Goal: Information Seeking & Learning: Learn about a topic

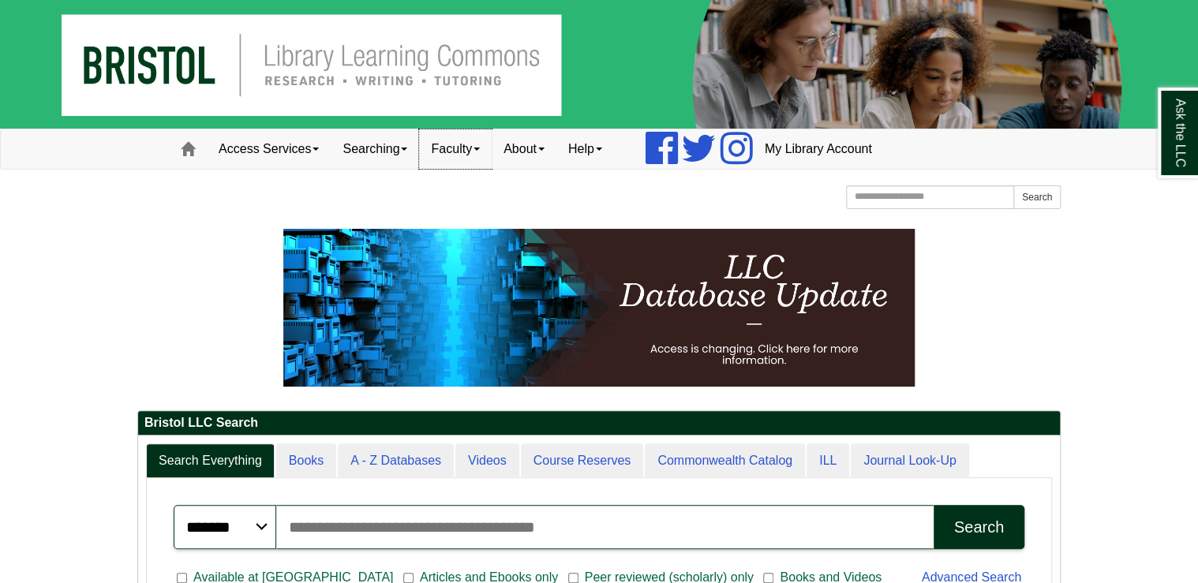
click at [480, 148] on span at bounding box center [477, 149] width 6 height 3
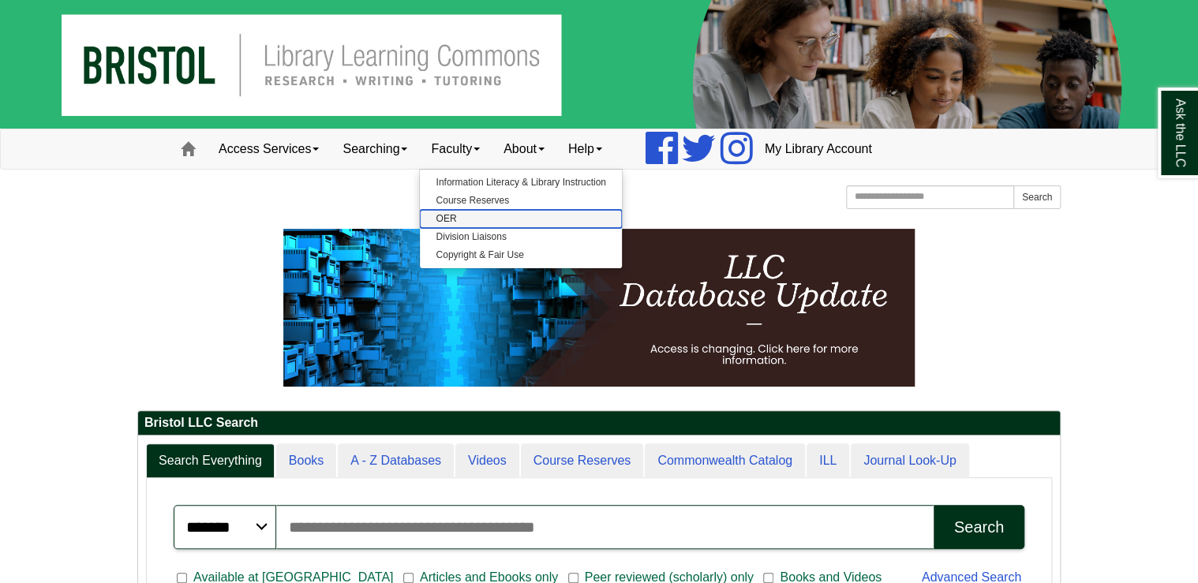
click at [463, 217] on link "OER" at bounding box center [520, 219] width 201 height 18
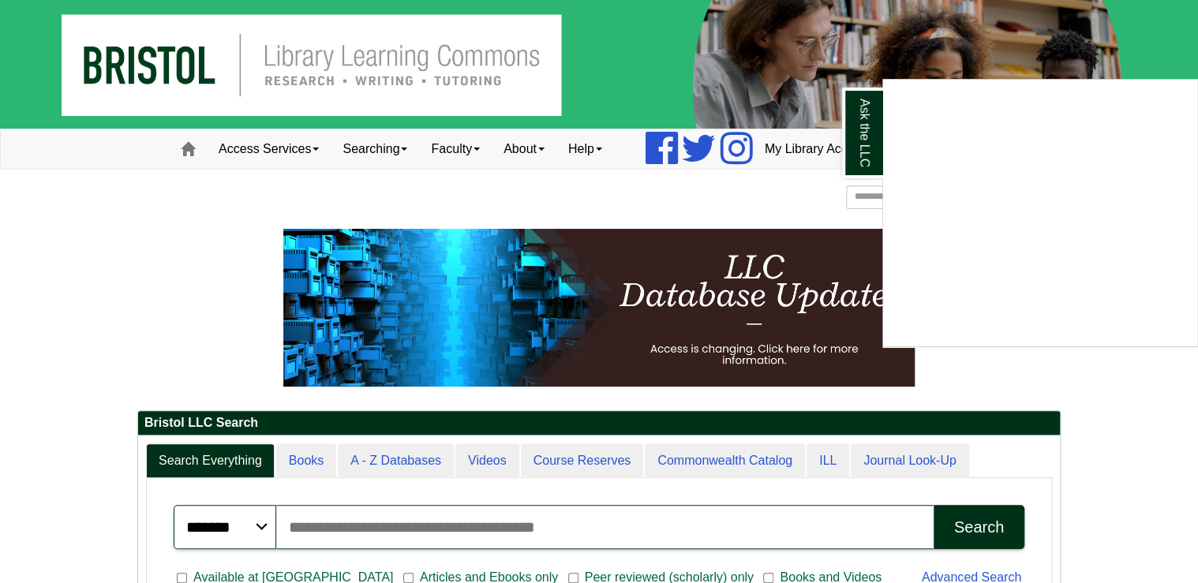
click at [447, 149] on div "Ask the LLC" at bounding box center [599, 291] width 1198 height 583
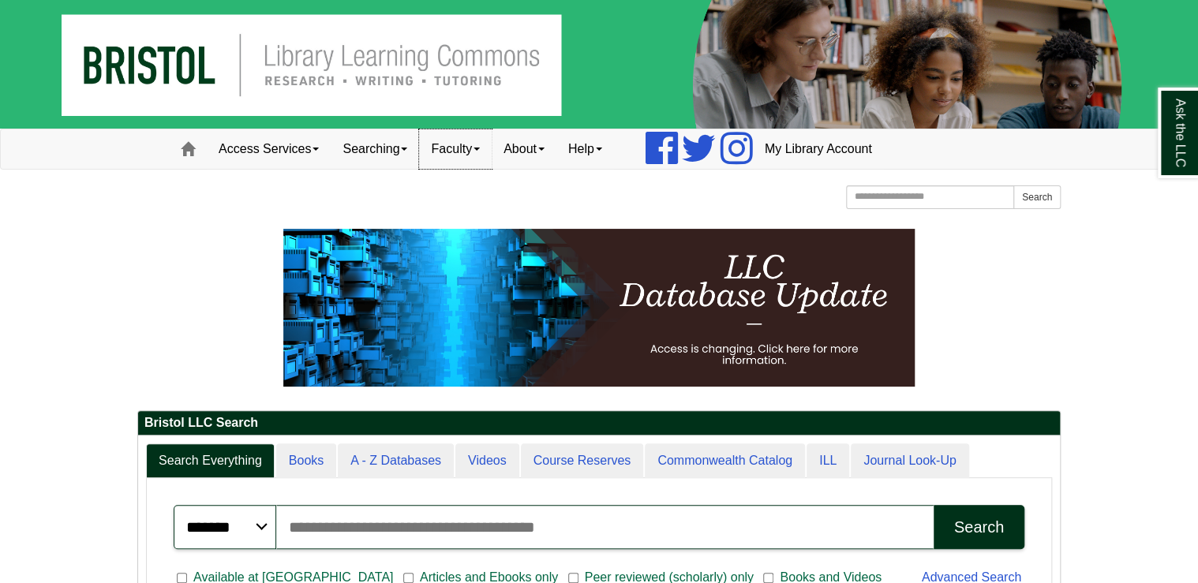
click at [450, 143] on link "Faculty" at bounding box center [455, 148] width 73 height 39
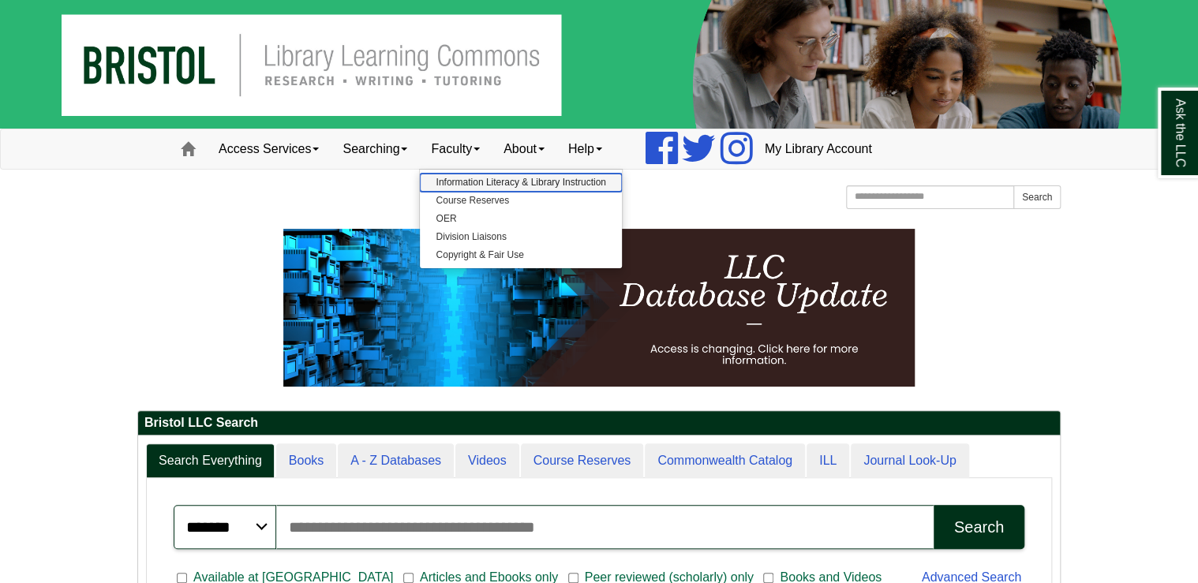
click at [456, 176] on link "Information Literacy & Library Instruction" at bounding box center [520, 183] width 201 height 18
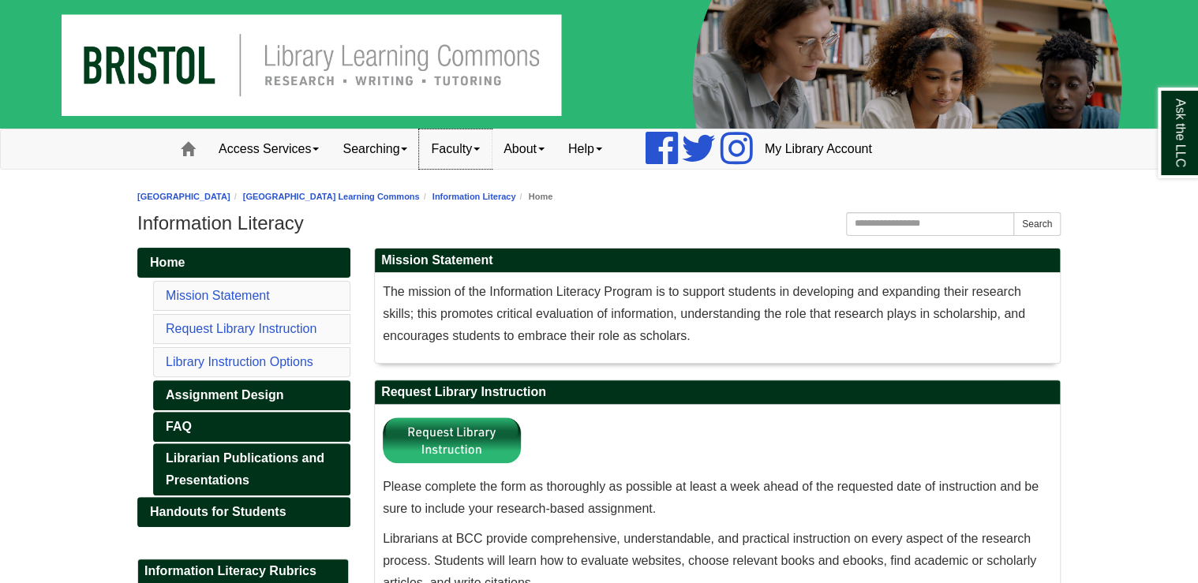
click at [463, 153] on link "Faculty" at bounding box center [455, 148] width 73 height 39
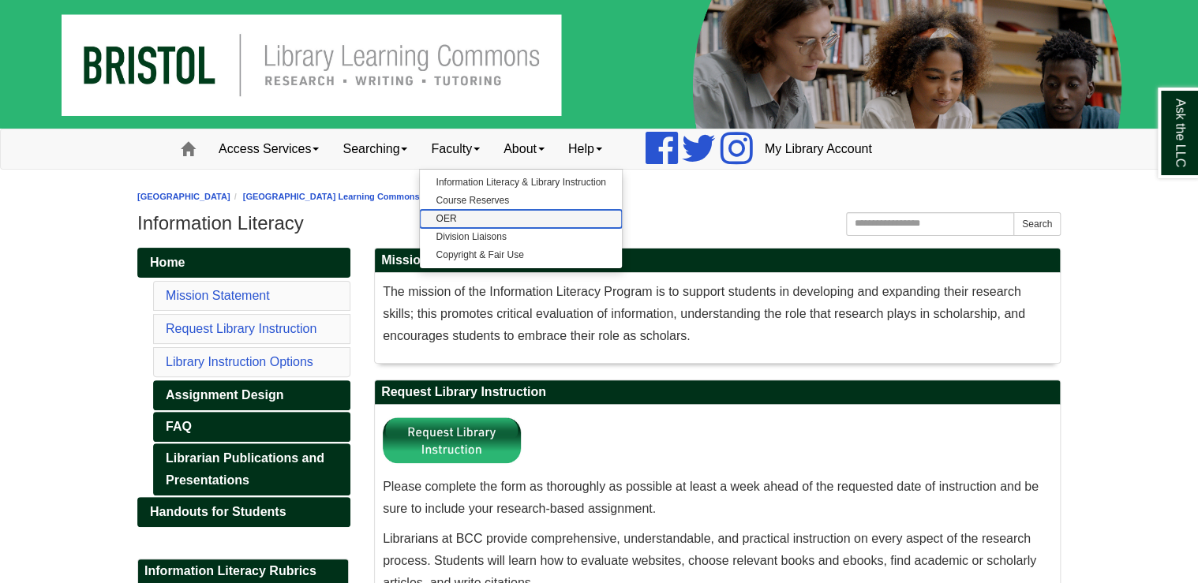
click at [462, 218] on link "OER" at bounding box center [520, 219] width 201 height 18
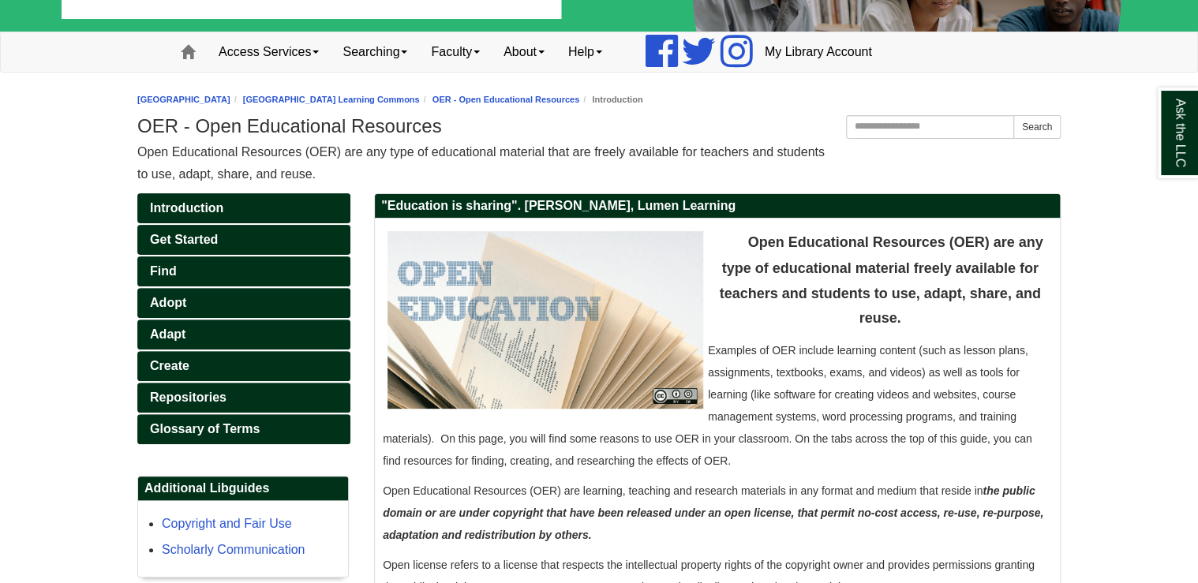
scroll to position [126, 0]
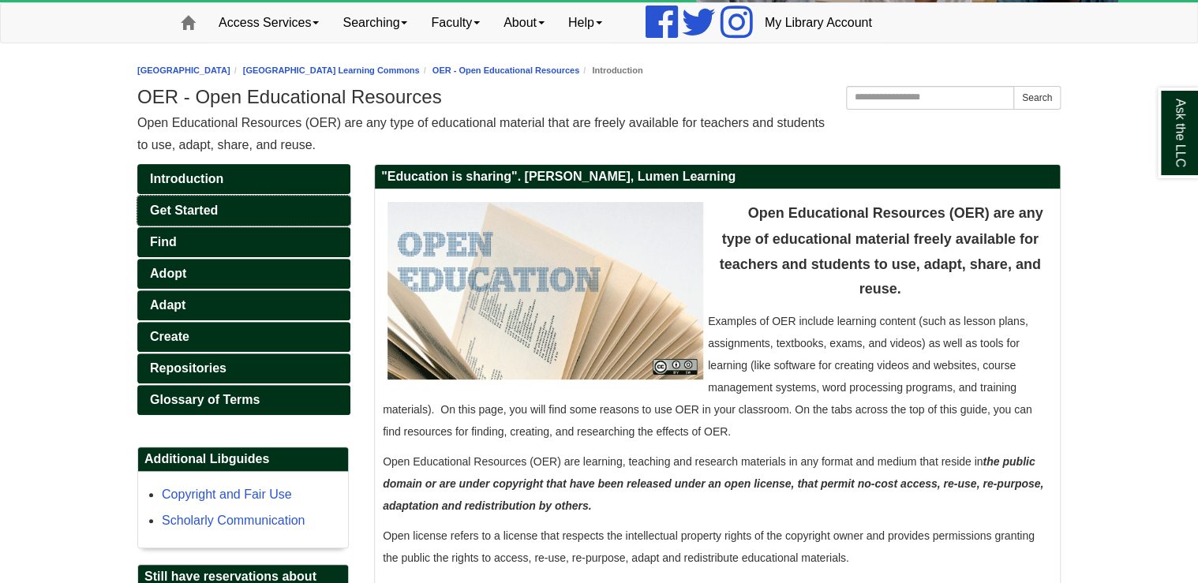
click at [208, 205] on span "Get Started" at bounding box center [184, 210] width 68 height 13
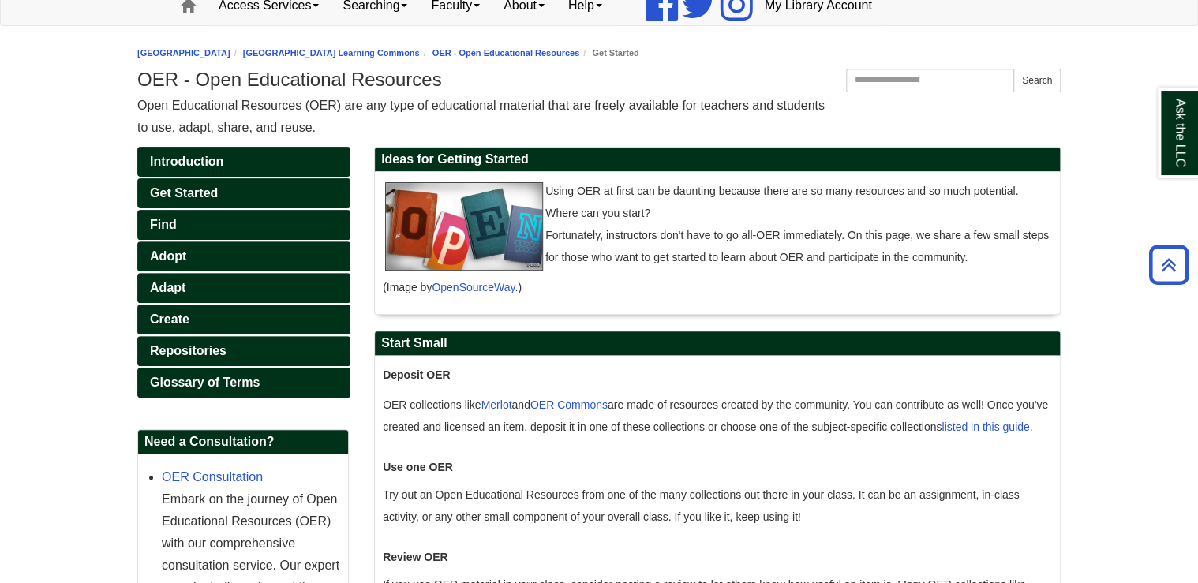
scroll to position [116, 0]
